Goal: Transaction & Acquisition: Purchase product/service

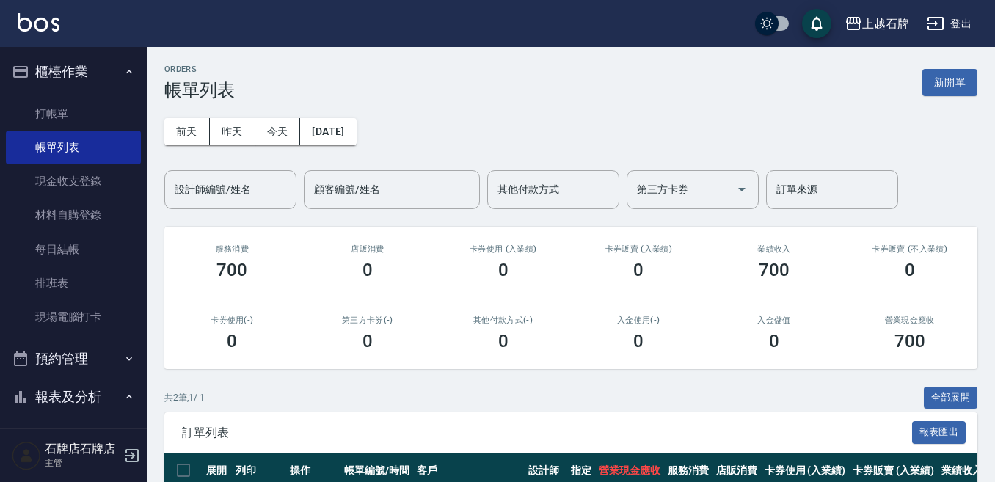
scroll to position [146, 0]
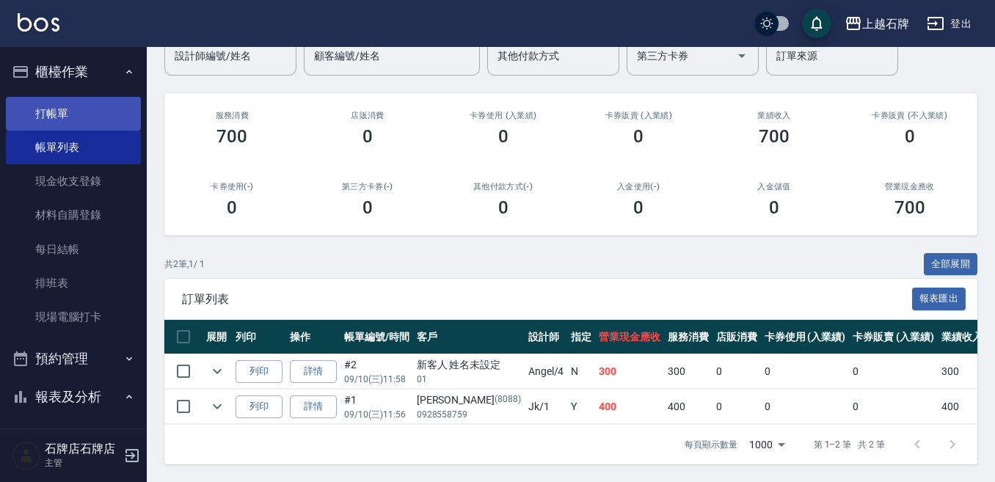
click at [46, 120] on link "打帳單" at bounding box center [73, 114] width 135 height 34
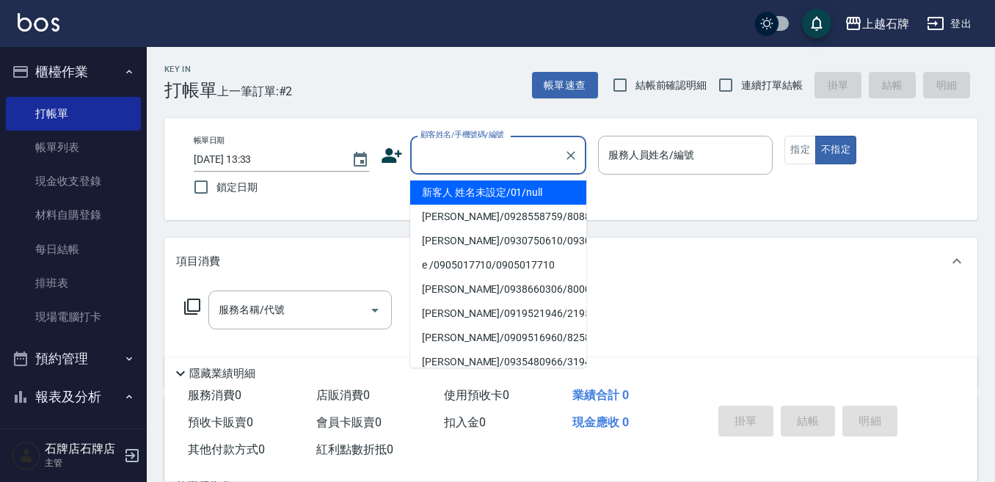
click at [486, 165] on input "顧客姓名/手機號碼/編號" at bounding box center [487, 155] width 141 height 26
click at [537, 182] on li "新客人 姓名未設定/01/null" at bounding box center [498, 192] width 176 height 24
type input "1"
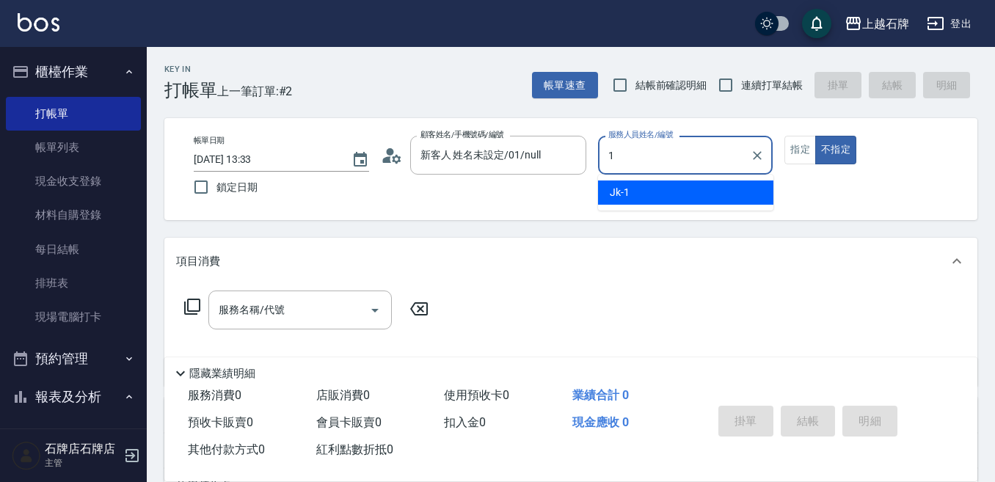
type input "新客人 姓名未設定/01/null"
click at [642, 193] on div "Jk -1" at bounding box center [685, 192] width 175 height 24
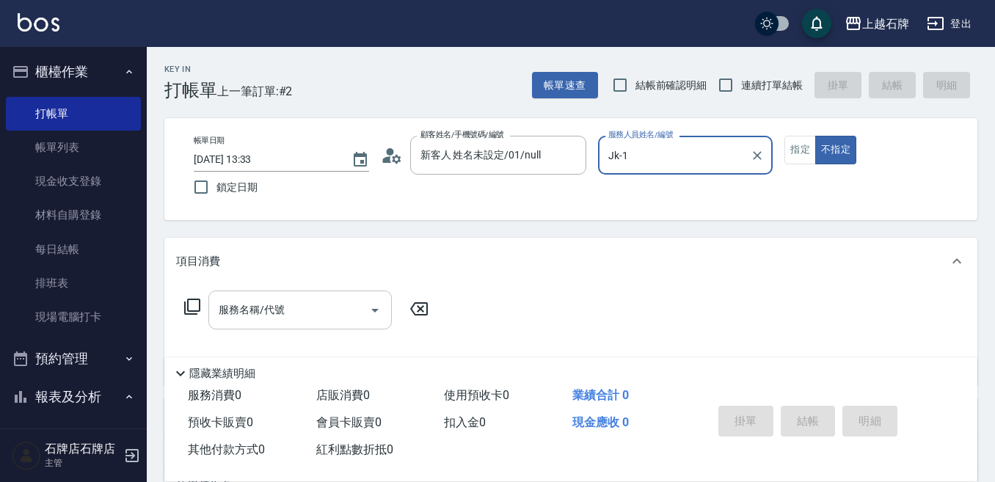
type input "Jk-1"
click at [304, 300] on input "服務名稱/代號" at bounding box center [289, 310] width 148 height 26
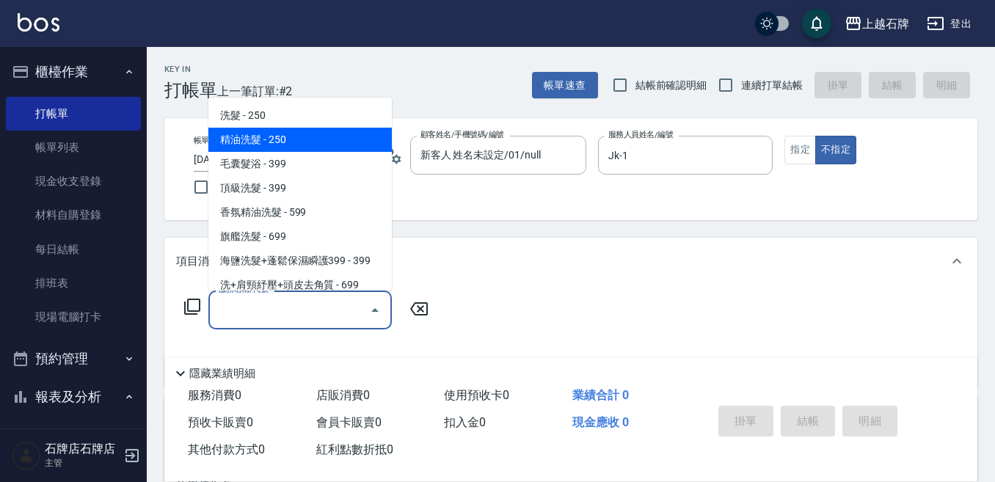
click at [324, 135] on span "精油洗髮 - 250" at bounding box center [299, 140] width 183 height 24
type input "精油洗髮(102)"
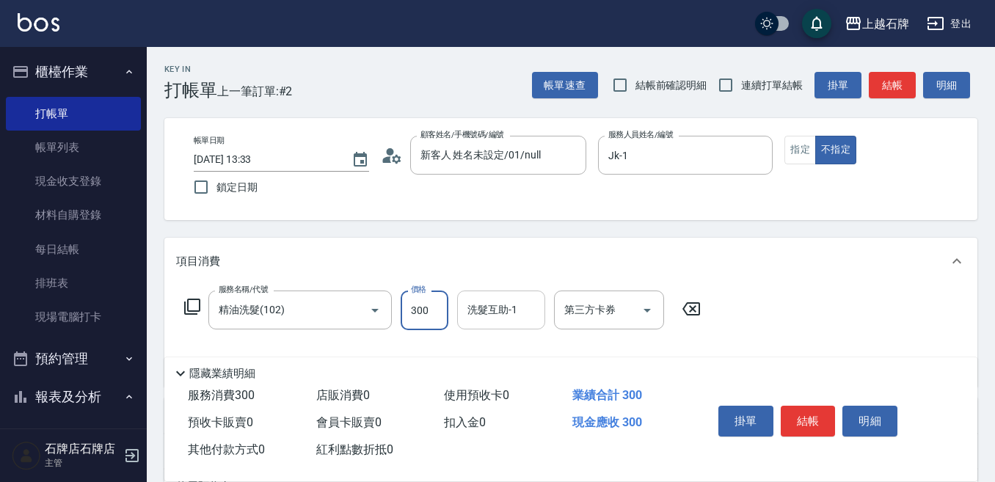
type input "300"
click at [517, 312] on input "洗髮互助-1" at bounding box center [501, 310] width 75 height 26
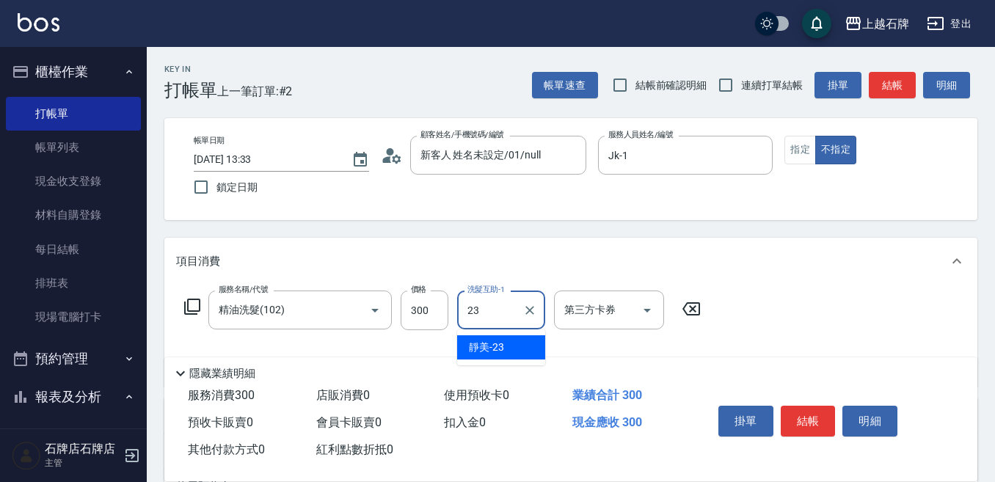
click at [524, 345] on div "靜美 -23" at bounding box center [501, 347] width 88 height 24
type input "靜美-23"
click at [806, 414] on button "結帳" at bounding box center [807, 421] width 55 height 31
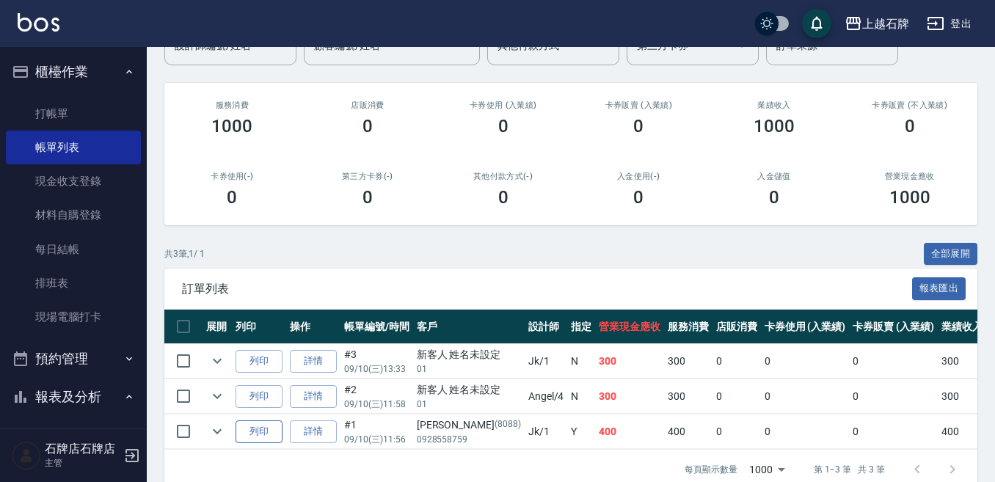
scroll to position [147, 0]
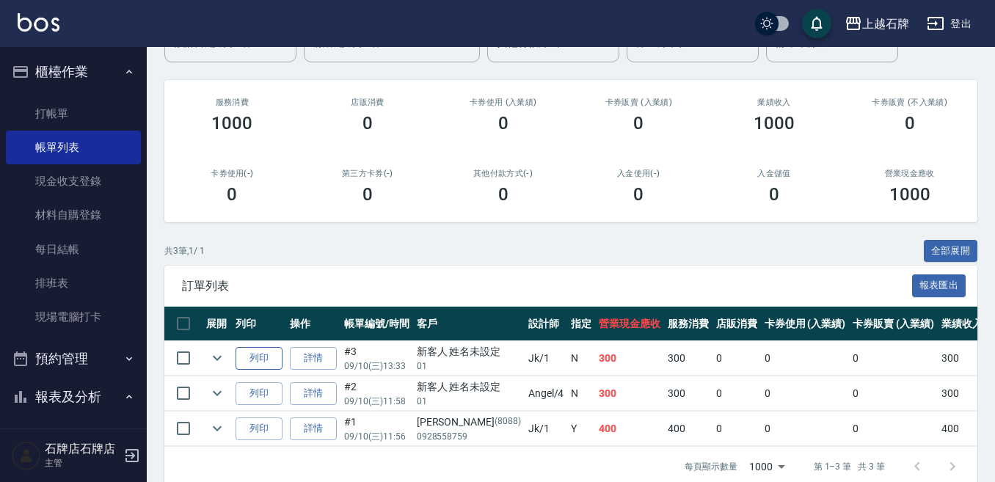
click at [254, 360] on button "列印" at bounding box center [258, 358] width 47 height 23
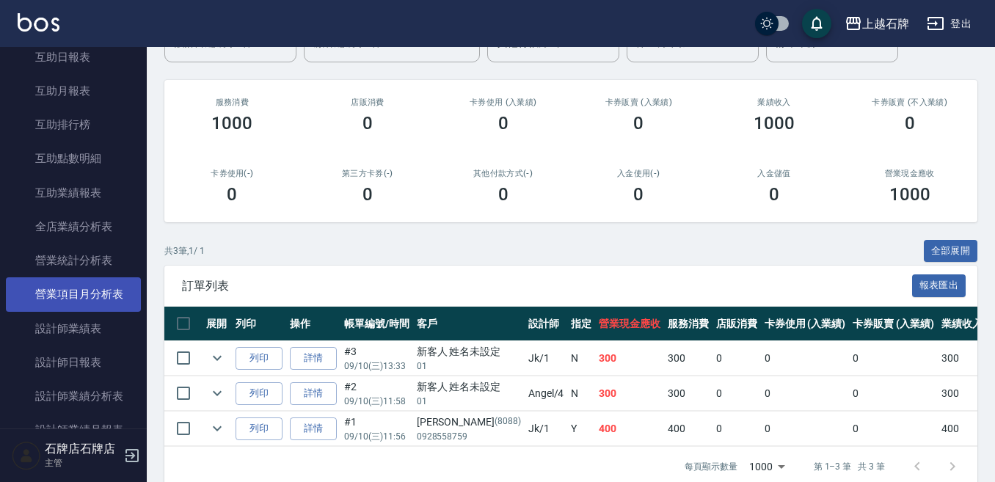
scroll to position [587, 0]
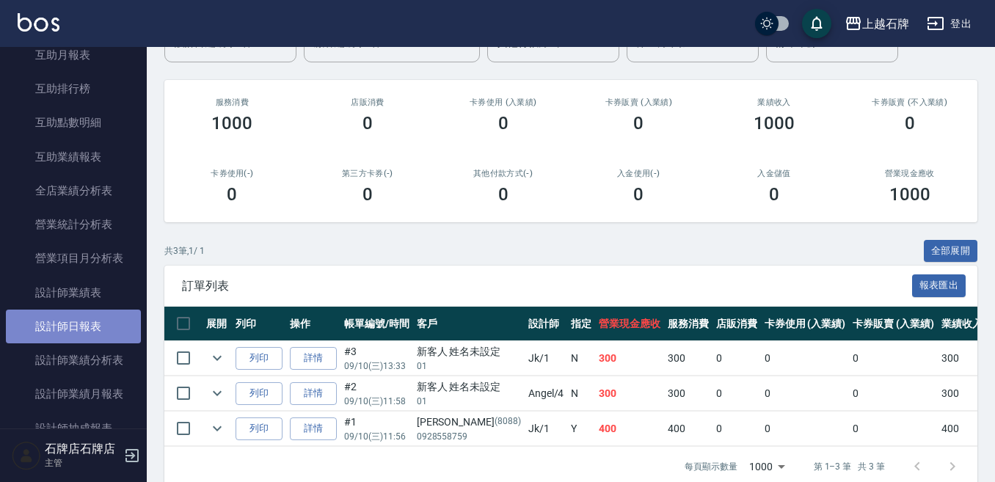
click at [91, 328] on link "設計師日報表" at bounding box center [73, 327] width 135 height 34
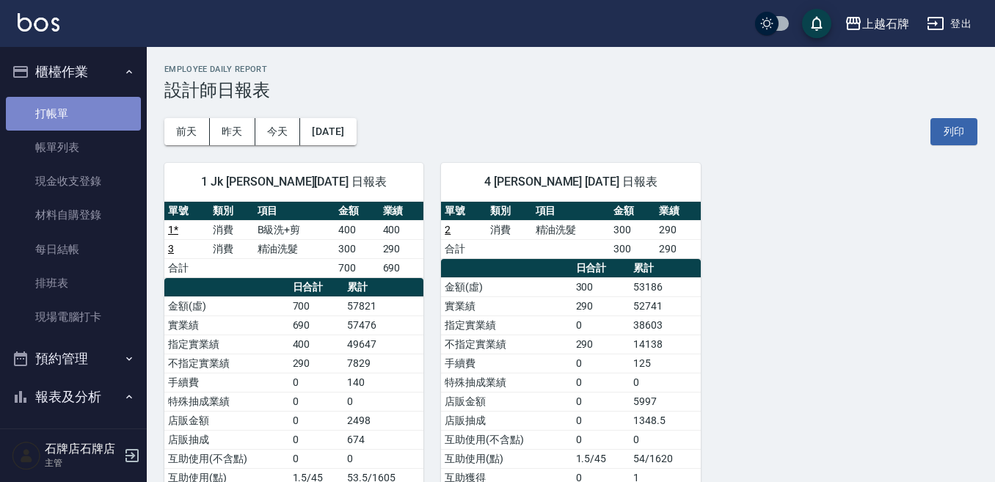
click at [109, 101] on link "打帳單" at bounding box center [73, 114] width 135 height 34
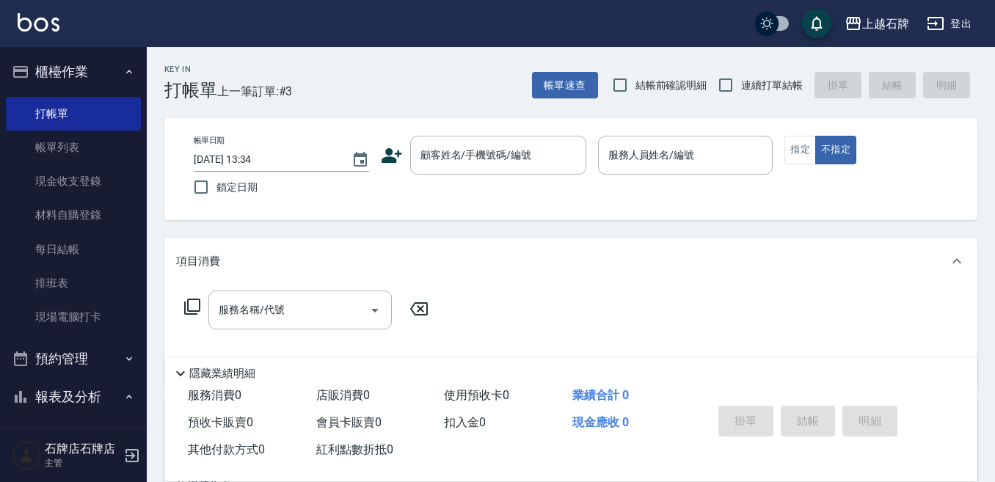
click at [460, 81] on div "Key In 打帳單 上一筆訂單:#3 帳單速查 結帳前確認明細 連續打單結帳 掛單 結帳 明細" at bounding box center [562, 74] width 830 height 54
click at [492, 81] on div "Key In 打帳單 上一筆訂單:#3 帳單速查 結帳前確認明細 連續打單結帳 掛單 結帳 明細" at bounding box center [562, 74] width 830 height 54
